Goal: Information Seeking & Learning: Compare options

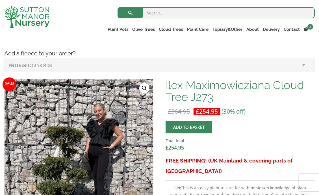
scroll to position [170, 0]
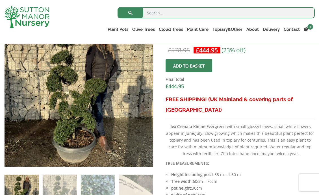
scroll to position [254, 0]
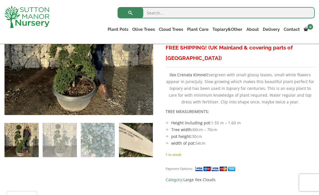
click at [144, 141] on img at bounding box center [136, 140] width 34 height 34
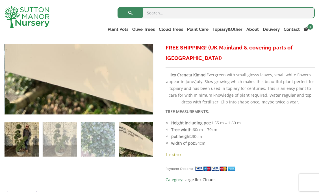
click at [10, 137] on img at bounding box center [22, 139] width 34 height 34
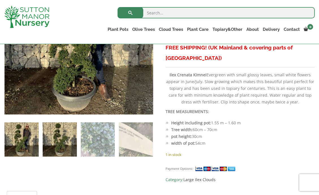
click at [64, 138] on img at bounding box center [60, 139] width 34 height 34
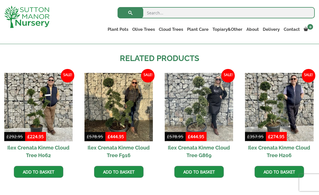
scroll to position [537, 0]
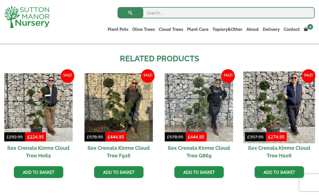
click at [276, 104] on img at bounding box center [279, 108] width 72 height 72
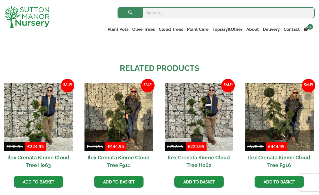
scroll to position [509, 0]
